Goal: Task Accomplishment & Management: Manage account settings

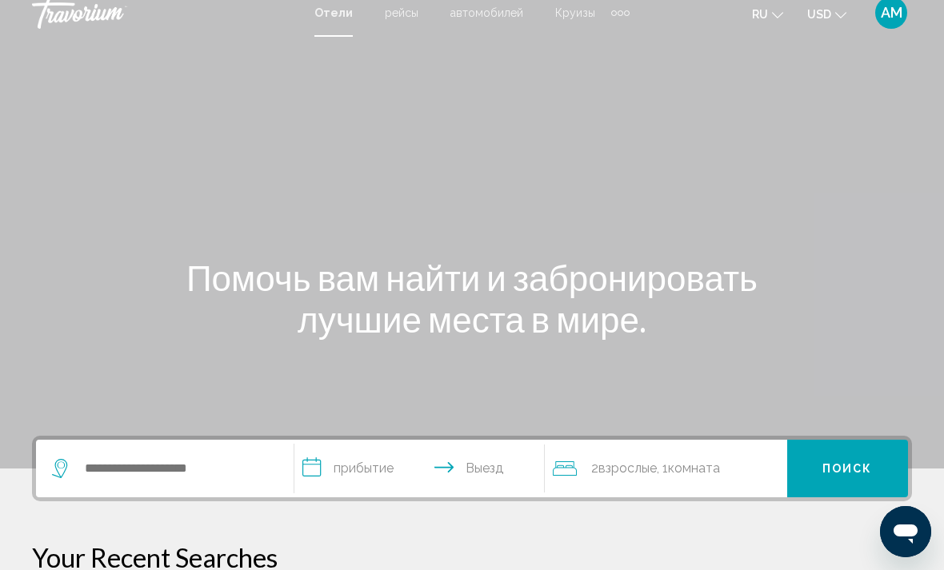
scroll to position [9, 0]
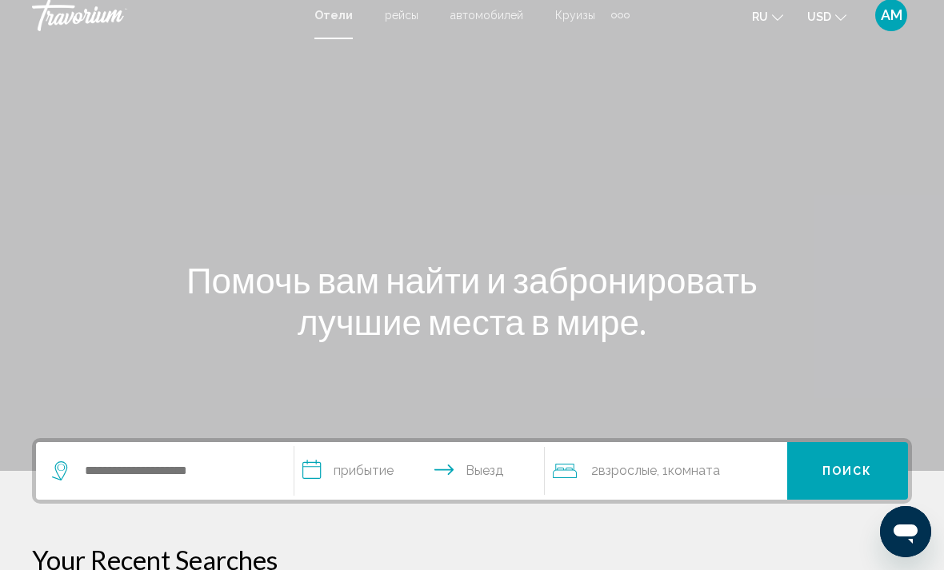
click at [896, 15] on span "AM" at bounding box center [892, 15] width 22 height 16
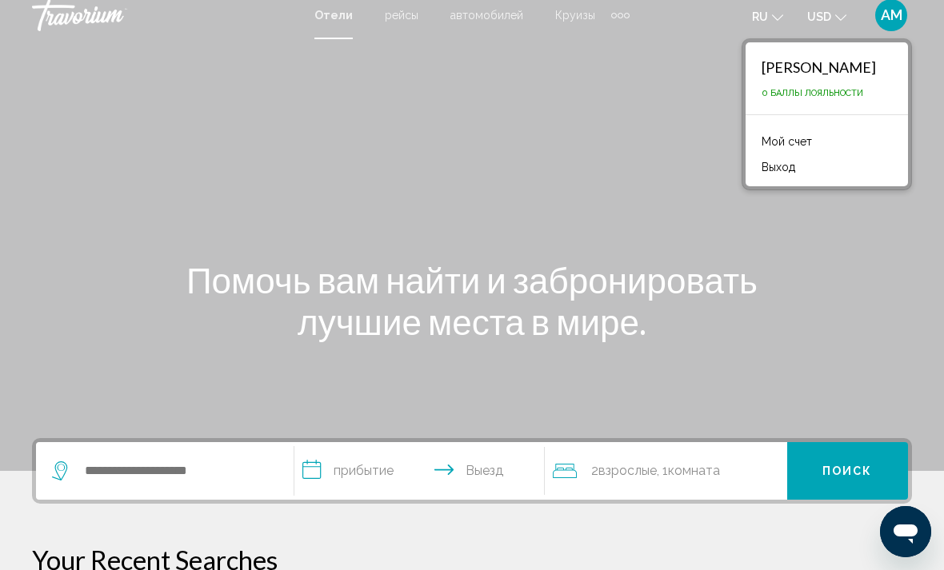
click at [799, 141] on link "Мой счет" at bounding box center [786, 141] width 66 height 21
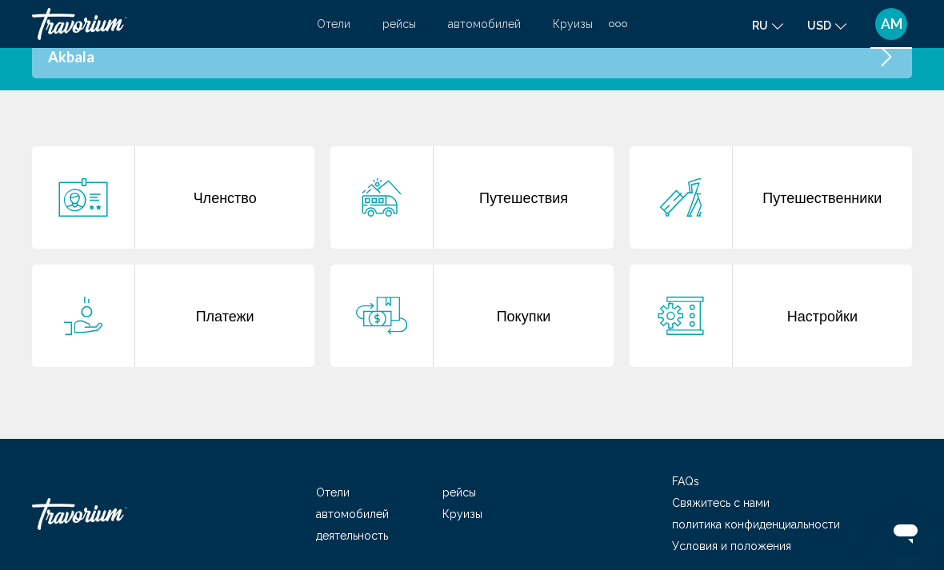
scroll to position [400, 0]
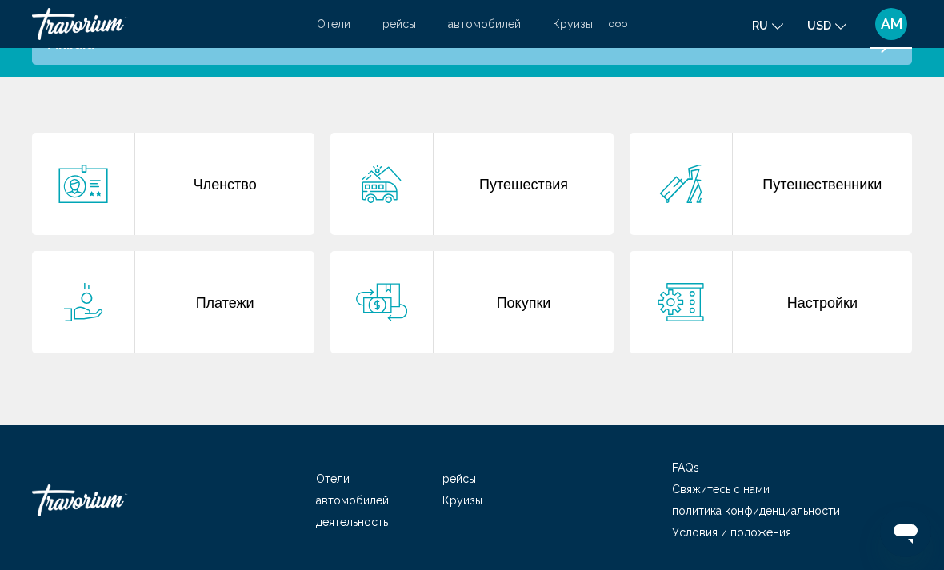
click at [548, 190] on div "Путешествия" at bounding box center [523, 184] width 179 height 102
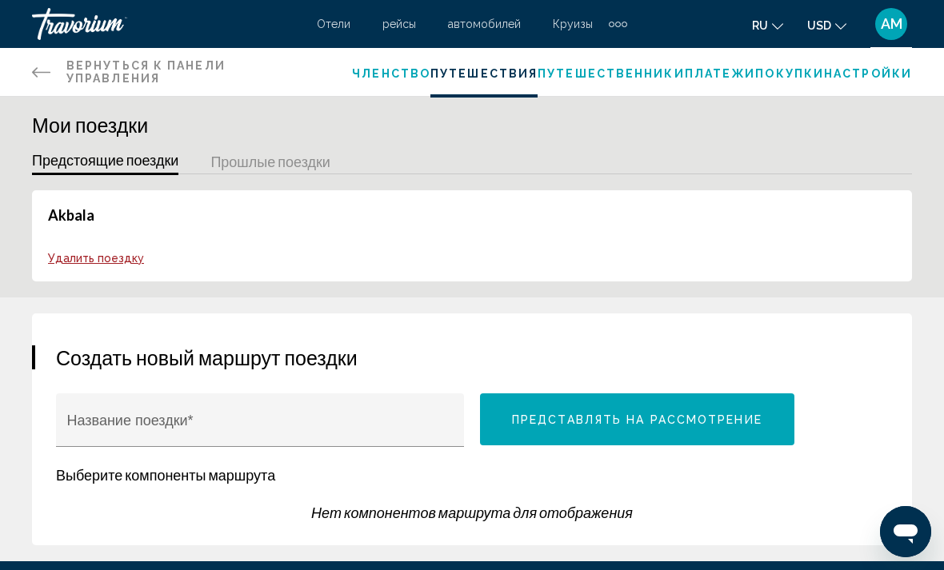
click at [905, 20] on div "AM" at bounding box center [891, 24] width 32 height 32
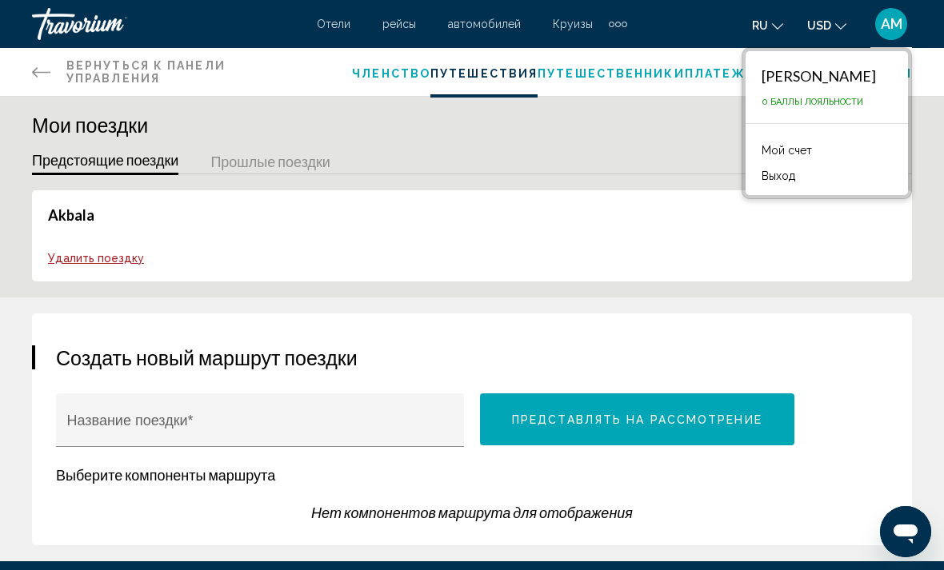
click at [773, 183] on button "Выход" at bounding box center [778, 176] width 50 height 21
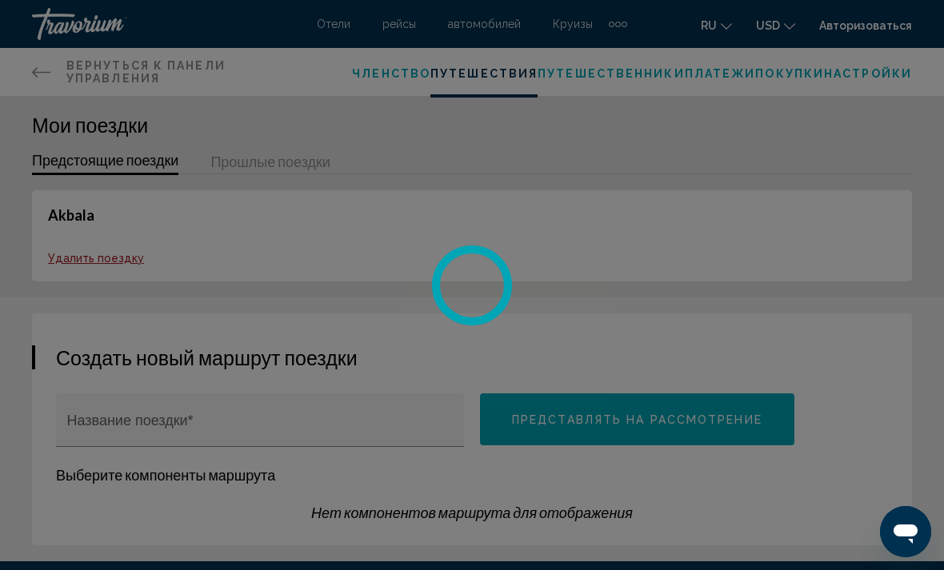
click at [488, 1] on div at bounding box center [472, 285] width 944 height 570
